Goal: Task Accomplishment & Management: Manage account settings

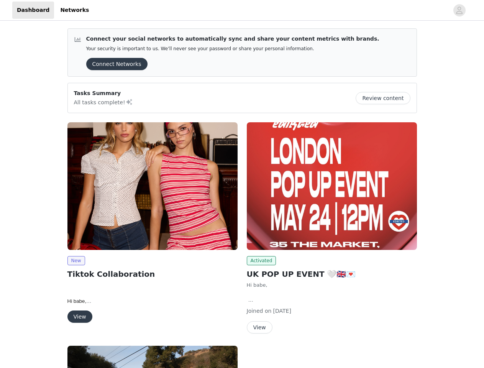
click at [242, 184] on div "Activated UK POP UP EVENT 🤍🇬🇧💌 Hi babe, We are so happy to move forward with a …" at bounding box center [331, 229] width 179 height 223
click at [242, 10] on div at bounding box center [270, 10] width 355 height 17
click at [459, 10] on icon "avatar" at bounding box center [458, 10] width 7 height 12
click at [114, 64] on div "Connect your social networks to automatically sync and share your content metri…" at bounding box center [242, 303] width 484 height 562
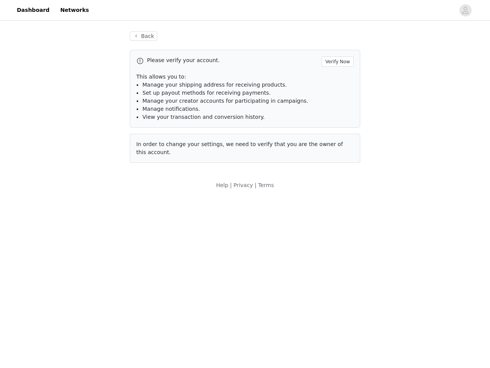
click at [386, 98] on div "Back Please verify your account. Verify Now This allows you to: Manage your shi…" at bounding box center [245, 110] width 490 height 176
click at [152, 186] on div "Help | Privacy | Terms" at bounding box center [245, 189] width 490 height 17
click at [76, 260] on body "Dashboard Networks Back Please verify your account. Verify Now This allows you …" at bounding box center [245, 184] width 490 height 368
click at [79, 316] on body "Dashboard Networks Back Please verify your account. Verify Now This allows you …" at bounding box center [245, 184] width 490 height 368
click at [332, 186] on div "Help | Privacy | Terms" at bounding box center [245, 189] width 490 height 17
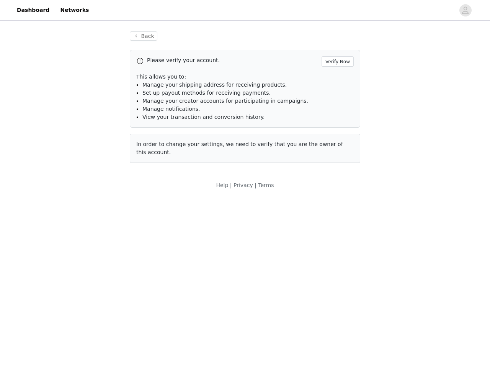
click at [260, 260] on body "Dashboard Networks Back Please verify your account. Verify Now This allows you …" at bounding box center [245, 184] width 490 height 368
